Goal: Task Accomplishment & Management: Manage account settings

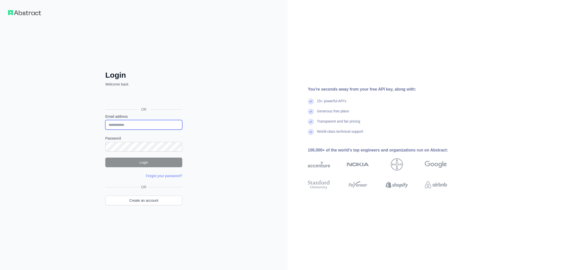
click at [141, 122] on input "Email address" at bounding box center [143, 125] width 77 height 10
type input "**********"
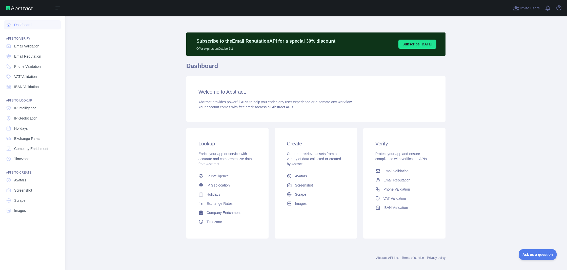
click at [14, 24] on link "Dashboard" at bounding box center [32, 24] width 57 height 9
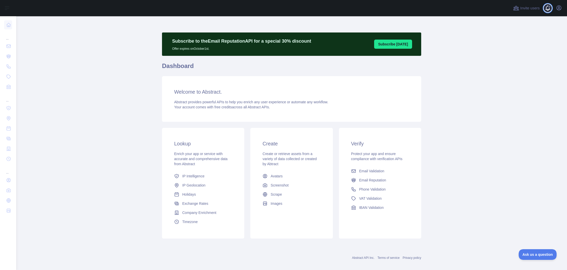
click at [551, 9] on span at bounding box center [550, 8] width 10 height 16
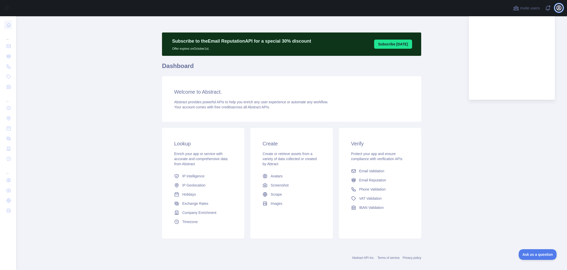
click at [558, 9] on icon "button" at bounding box center [559, 8] width 5 height 5
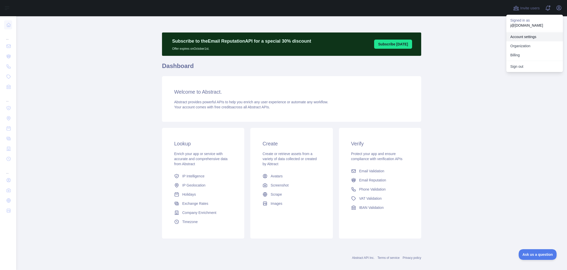
click at [535, 34] on link "Account settings" at bounding box center [535, 36] width 57 height 9
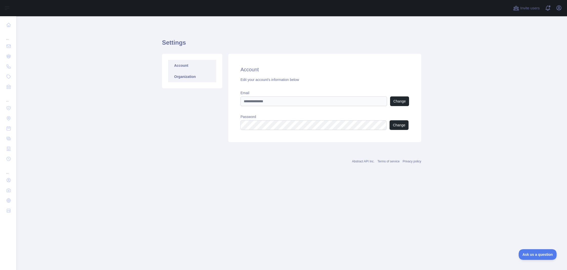
click at [171, 75] on link "Organization" at bounding box center [192, 76] width 48 height 11
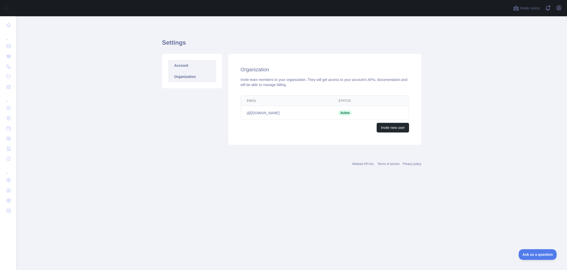
click at [178, 67] on link "Account" at bounding box center [192, 65] width 48 height 11
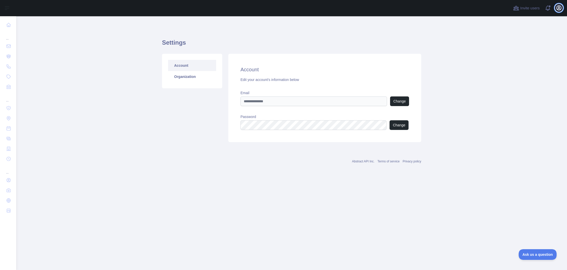
click at [558, 7] on icon "button" at bounding box center [559, 8] width 6 height 6
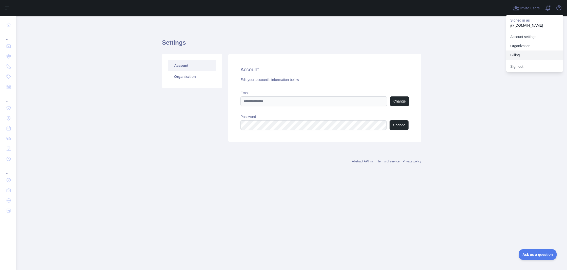
click at [527, 54] on button "Billing" at bounding box center [535, 54] width 57 height 9
